Goal: Use online tool/utility: Use online tool/utility

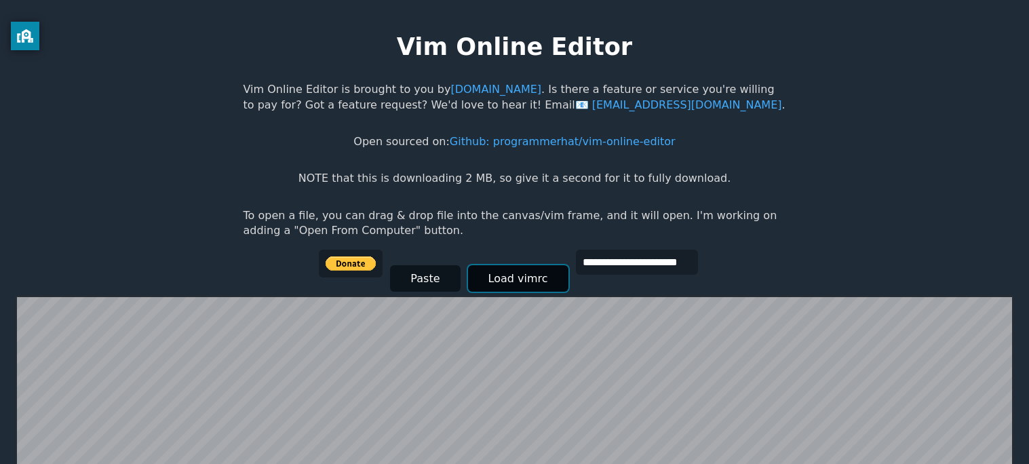
click at [487, 282] on button "Load vimrc" at bounding box center [518, 278] width 100 height 26
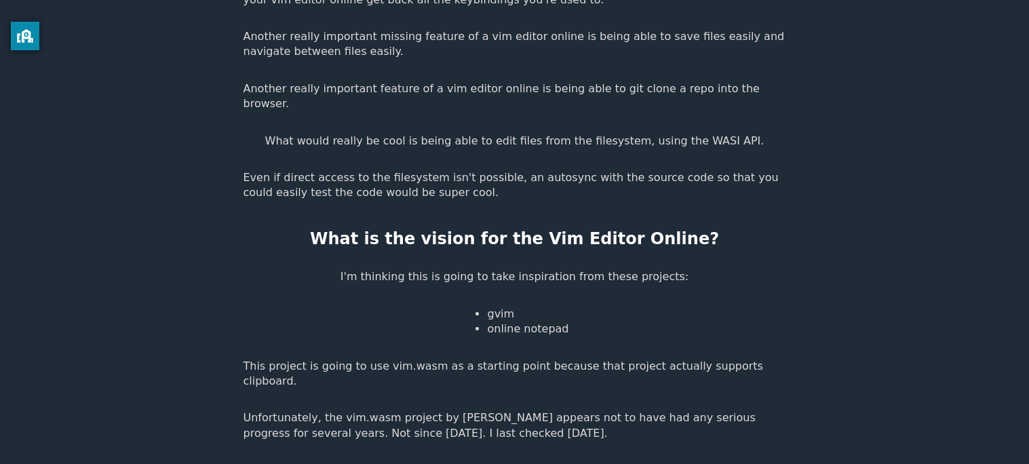
scroll to position [2054, 0]
click at [512, 305] on li "gvim" at bounding box center [527, 312] width 81 height 15
copy ul "gvim"
